Goal: Information Seeking & Learning: Learn about a topic

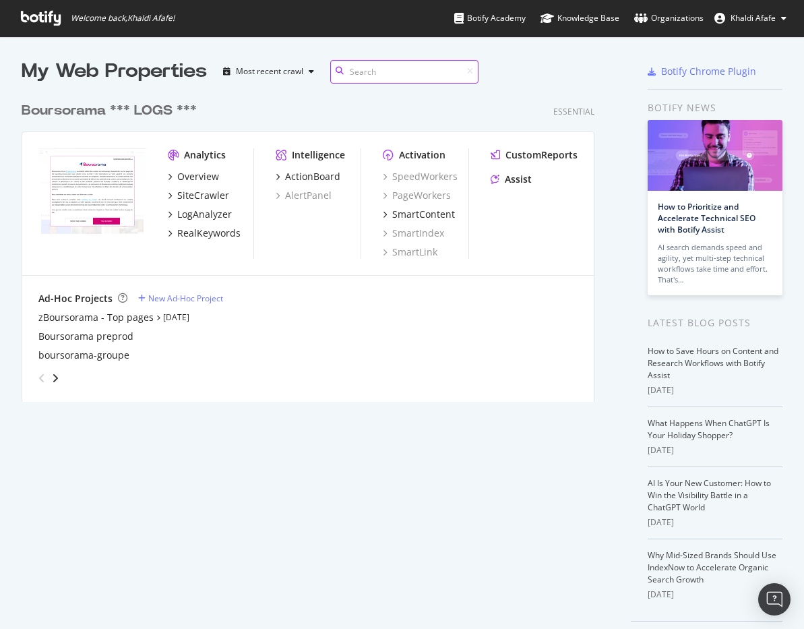
scroll to position [307, 573]
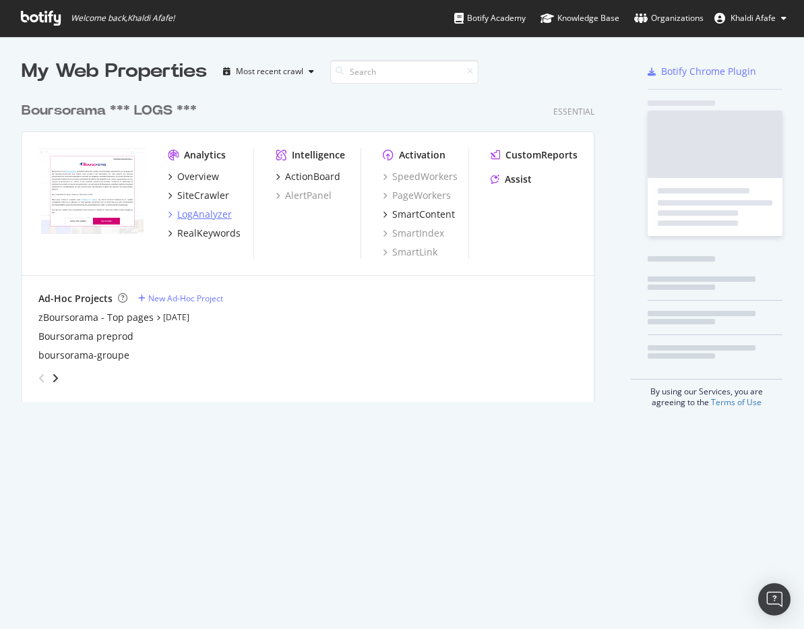
scroll to position [307, 573]
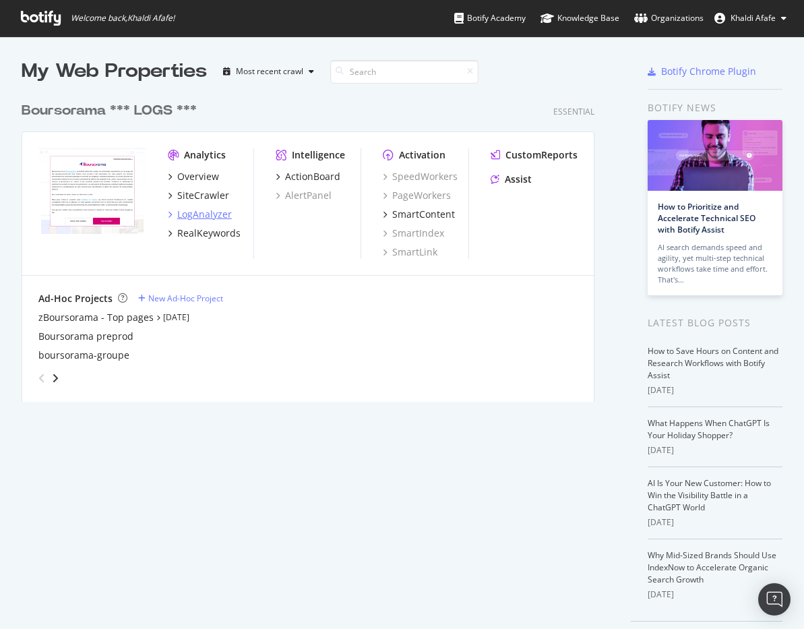
click at [199, 216] on div "LogAnalyzer" at bounding box center [204, 214] width 55 height 13
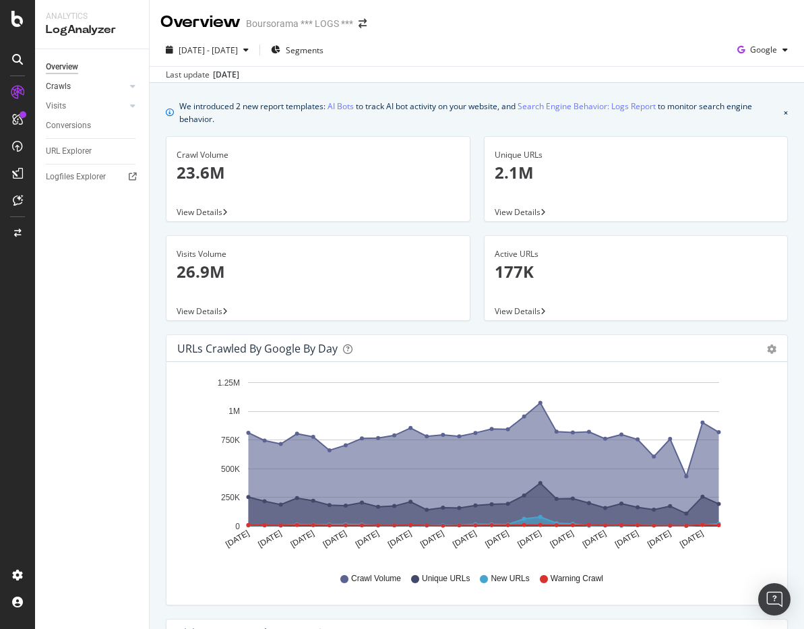
click at [71, 83] on link "Crawls" at bounding box center [86, 86] width 80 height 14
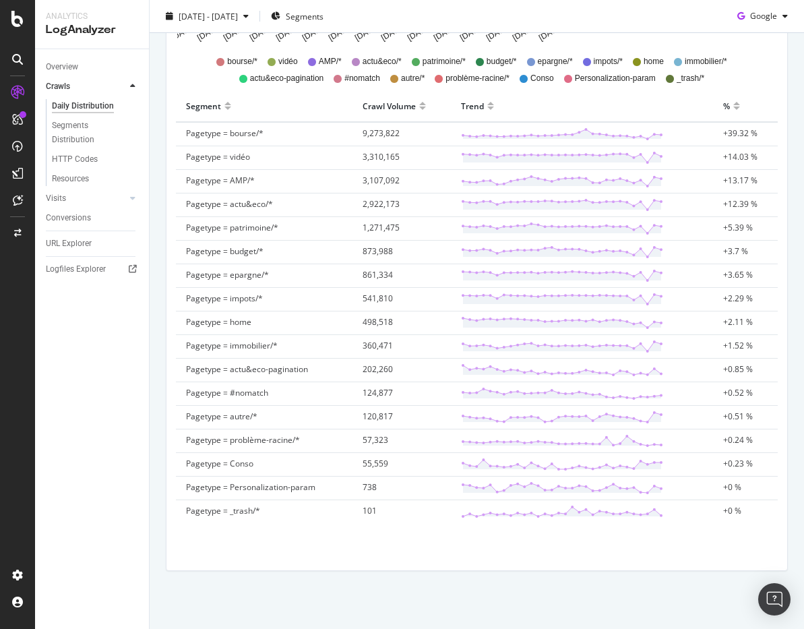
scroll to position [399, 0]
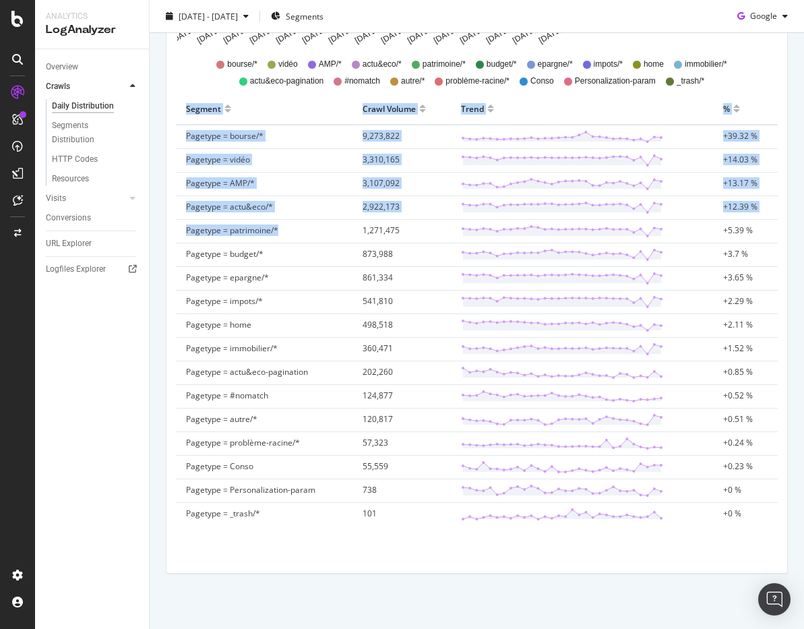
drag, startPoint x: 294, startPoint y: 232, endPoint x: 174, endPoint y: 232, distance: 119.9
click at [171, 232] on div "Segment Crawl Volume Trend % Pagetype = bourse/* 9,273,822 +39.32 % Pagetype = …" at bounding box center [476, 316] width 612 height 446
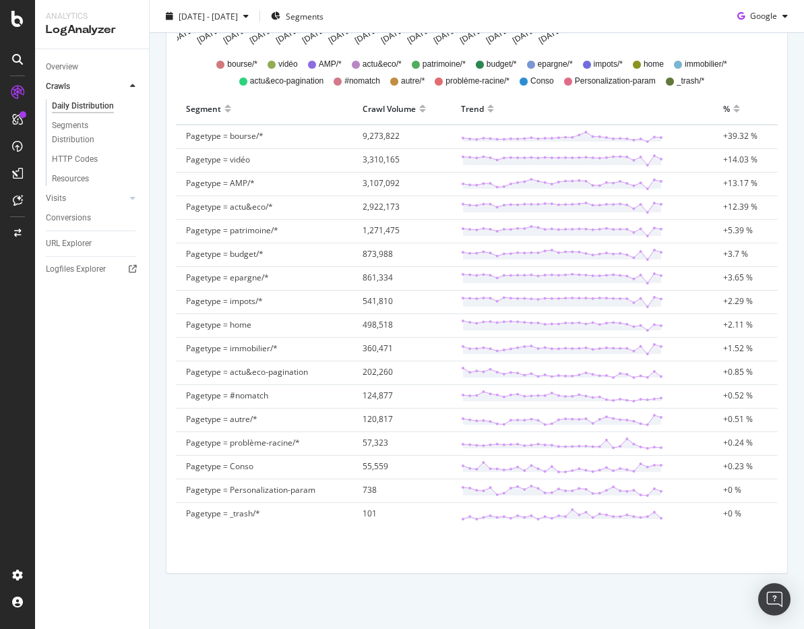
click at [214, 232] on span "Pagetype = patrimoine/*" at bounding box center [232, 229] width 92 height 11
click at [254, 231] on span "Pagetype = patrimoine/*" at bounding box center [232, 229] width 92 height 11
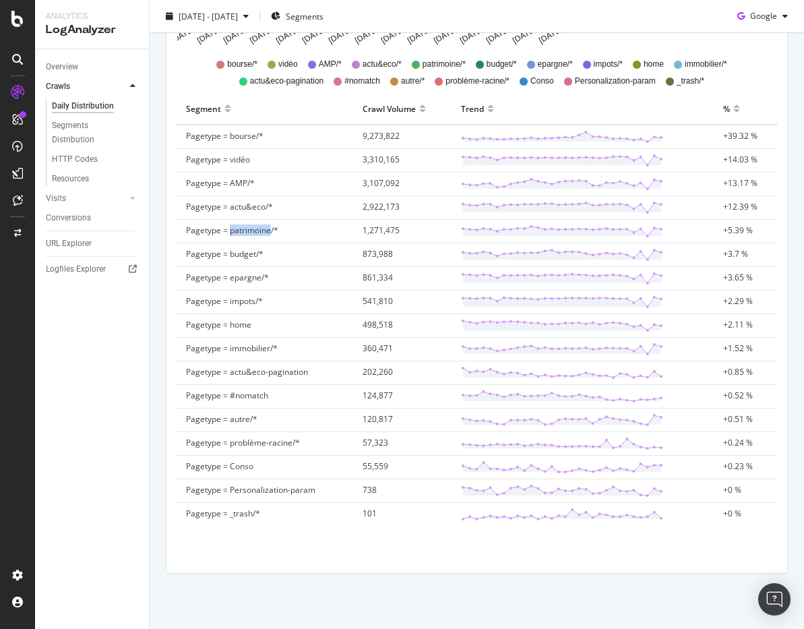
click at [254, 231] on span "Pagetype = patrimoine/*" at bounding box center [232, 229] width 92 height 11
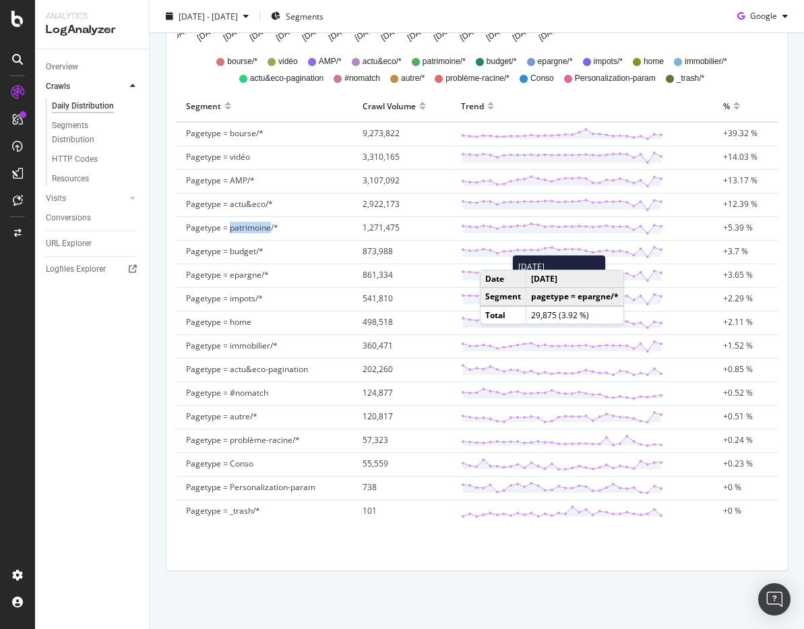
scroll to position [403, 0]
click at [287, 229] on td "Pagetype = patrimoine/*" at bounding box center [264, 228] width 177 height 24
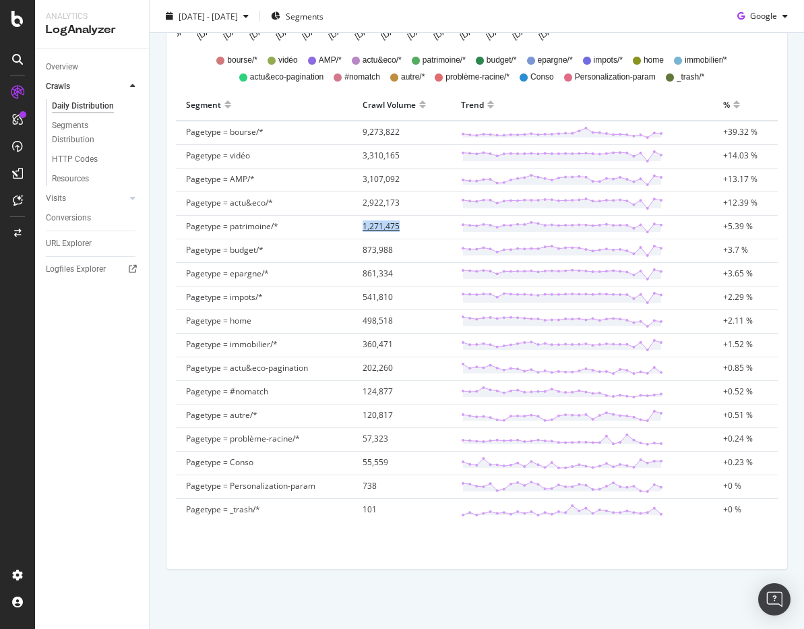
drag, startPoint x: 357, startPoint y: 228, endPoint x: 400, endPoint y: 228, distance: 43.1
click at [400, 228] on td "1,271,475" at bounding box center [401, 228] width 98 height 24
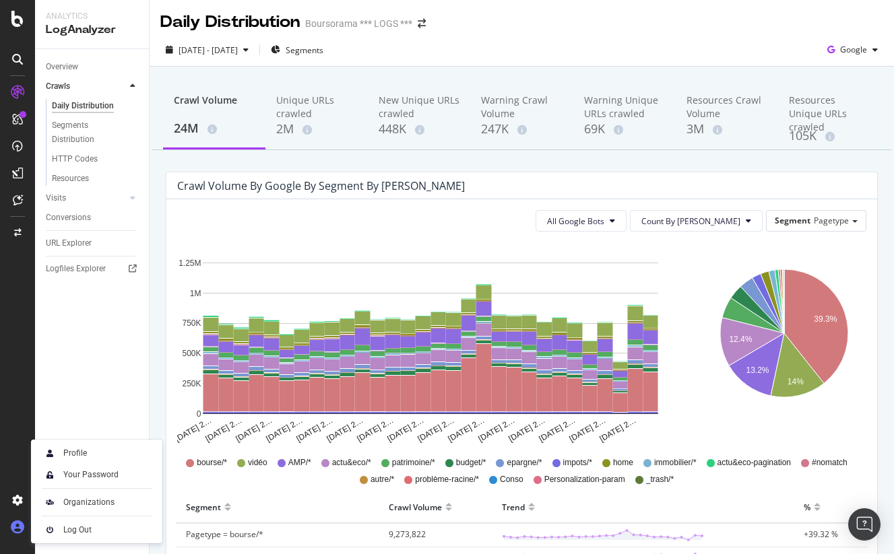
click at [16, 528] on icon at bounding box center [17, 527] width 13 height 13
click at [60, 529] on div "Log Out" at bounding box center [96, 530] width 121 height 19
